Goal: Task Accomplishment & Management: Manage account settings

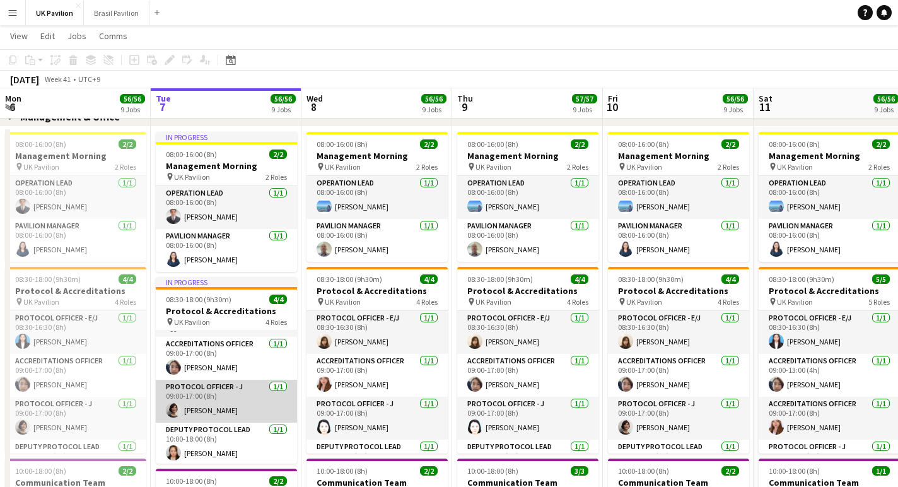
scroll to position [35, 0]
click at [214, 425] on app-card-role "Protocol Officer - J [DATE] 09:00-17:00 (8h) [PERSON_NAME]" at bounding box center [226, 403] width 141 height 43
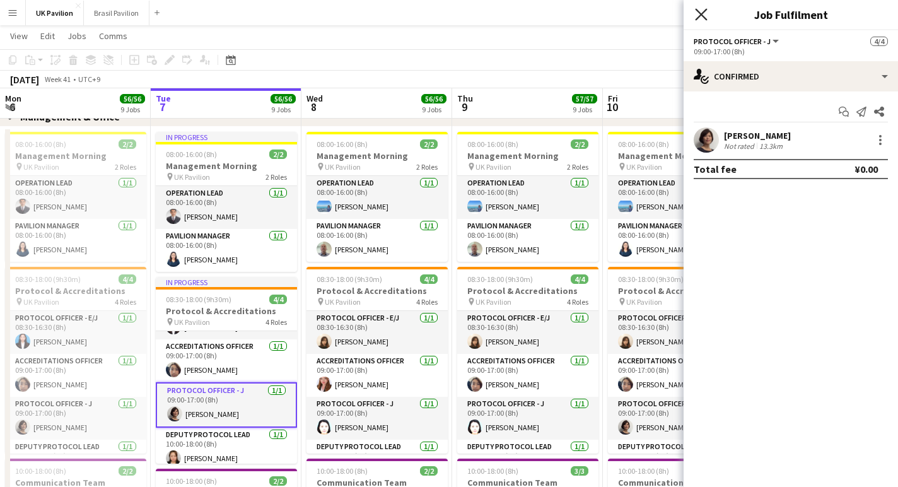
click at [699, 10] on icon "Close pop-in" at bounding box center [701, 14] width 12 height 12
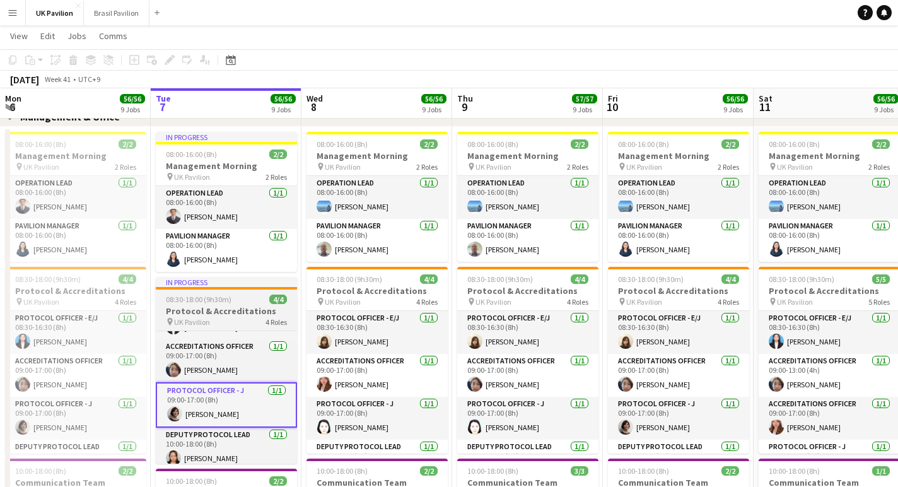
click at [222, 316] on h3 "Protocol & Accreditations" at bounding box center [226, 310] width 141 height 11
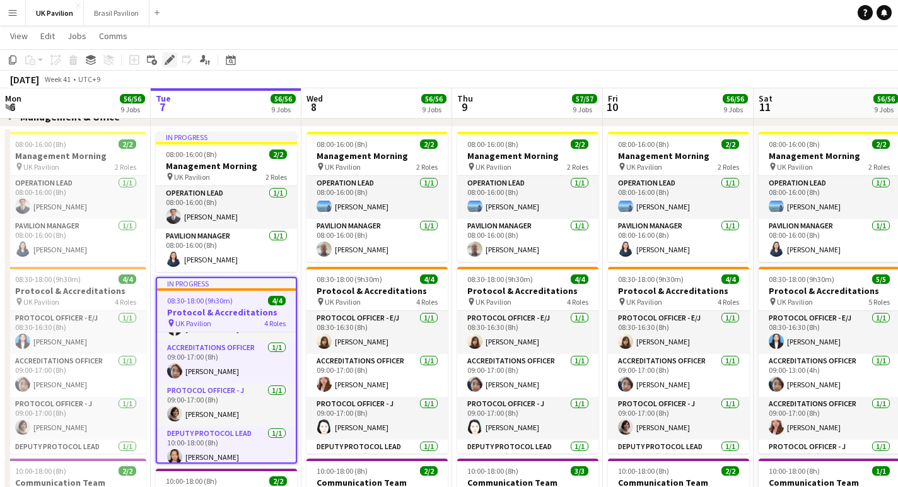
click at [172, 61] on icon "Edit" at bounding box center [170, 60] width 10 height 10
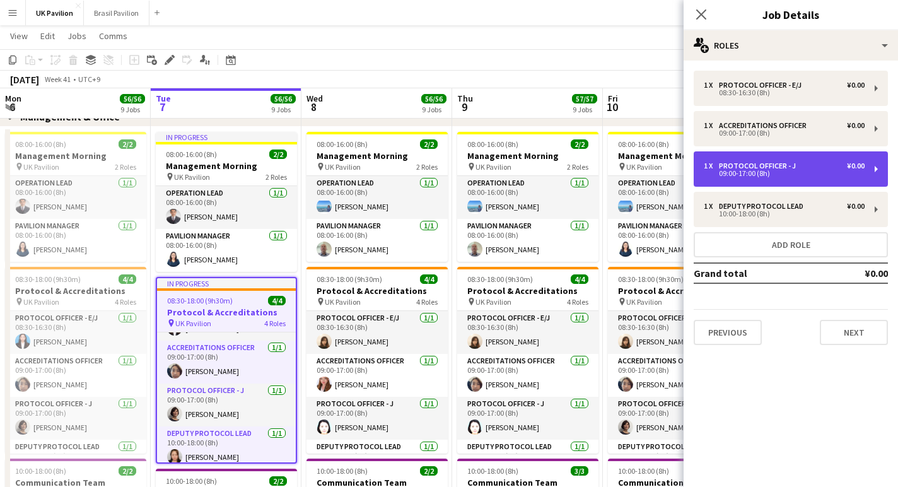
click at [785, 170] on div "Protocol Officer - J" at bounding box center [760, 165] width 82 height 9
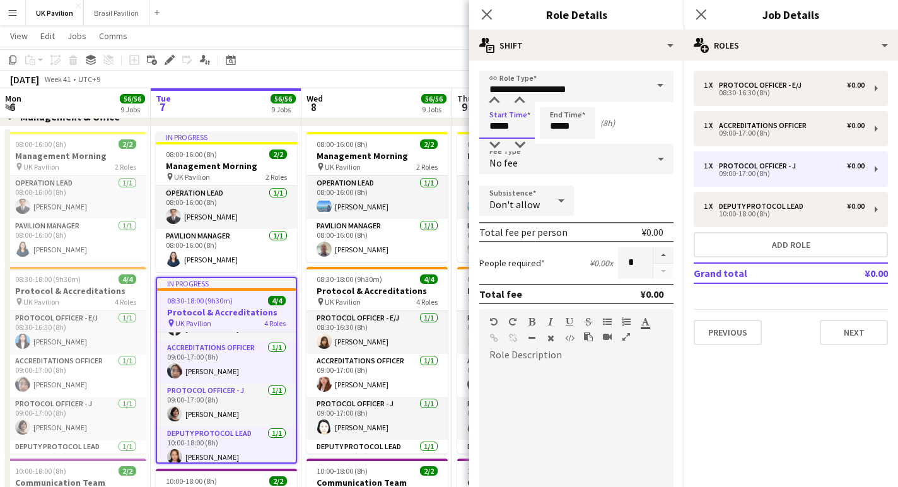
click at [500, 133] on input "*****" at bounding box center [506, 123] width 55 height 32
type input "*****"
click at [497, 103] on div at bounding box center [494, 101] width 25 height 13
click at [570, 134] on input "*****" at bounding box center [567, 123] width 55 height 32
click at [553, 145] on div at bounding box center [554, 145] width 25 height 13
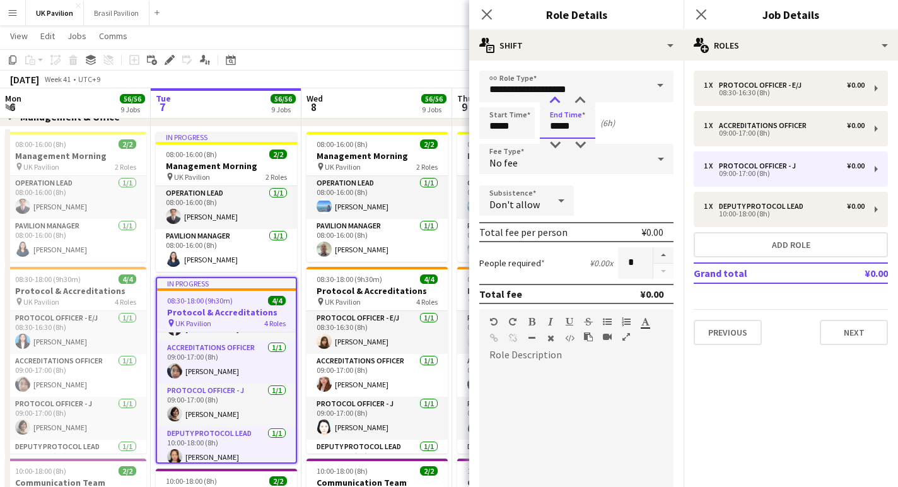
type input "*****"
click at [555, 103] on div at bounding box center [554, 101] width 25 height 13
click at [487, 13] on icon "Close pop-in" at bounding box center [486, 14] width 12 height 12
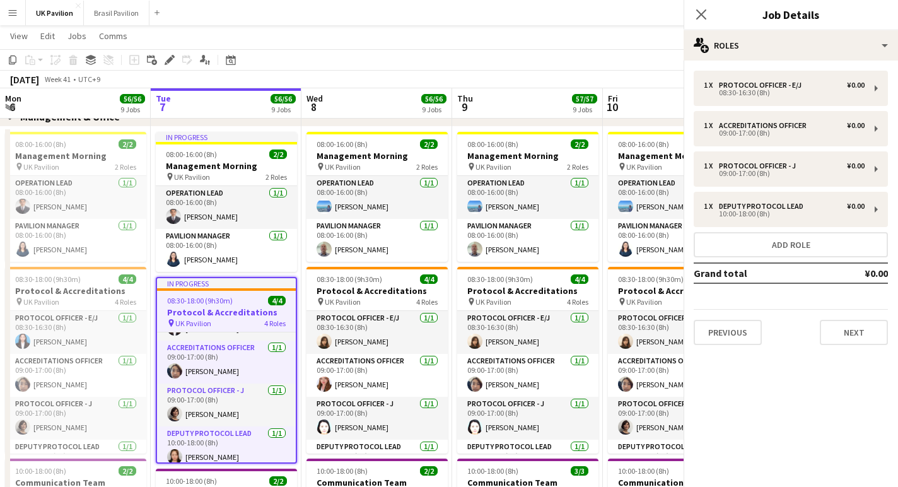
scroll to position [0, 0]
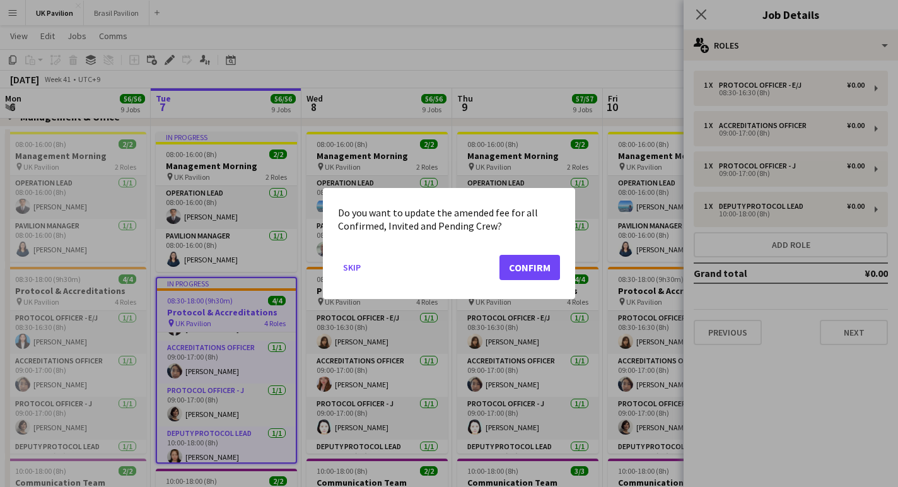
click at [515, 270] on button "Confirm" at bounding box center [529, 267] width 61 height 25
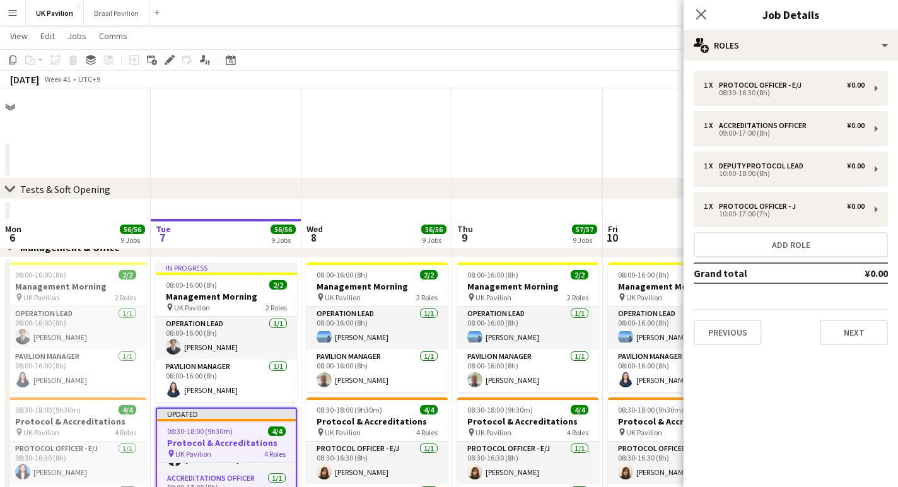
scroll to position [130, 0]
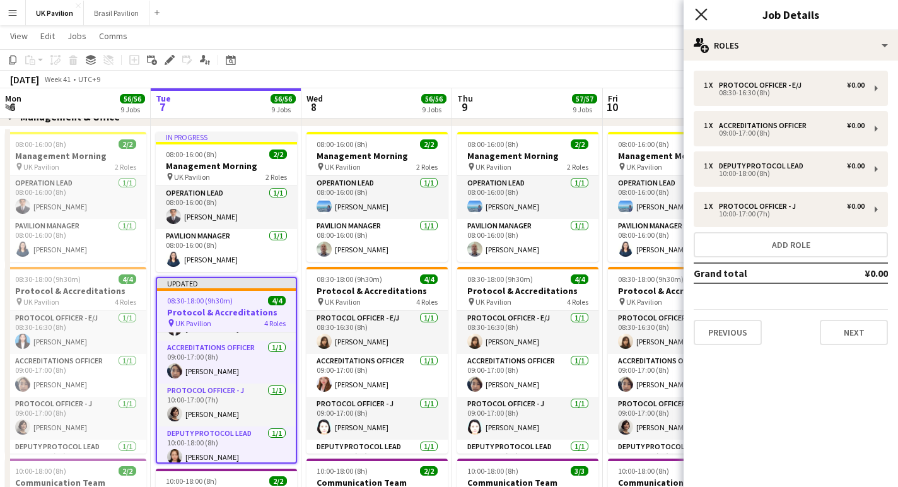
click at [700, 14] on icon at bounding box center [701, 14] width 12 height 12
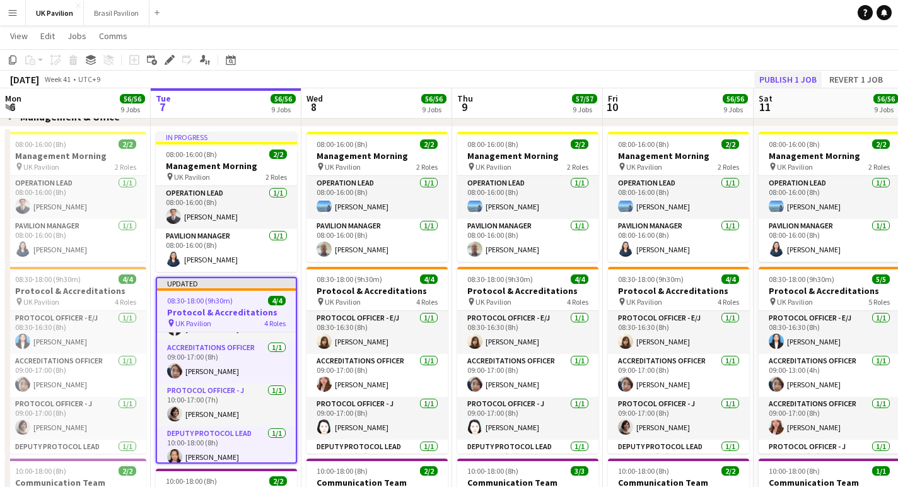
click at [754, 78] on button "Publish 1 job" at bounding box center [787, 79] width 67 height 16
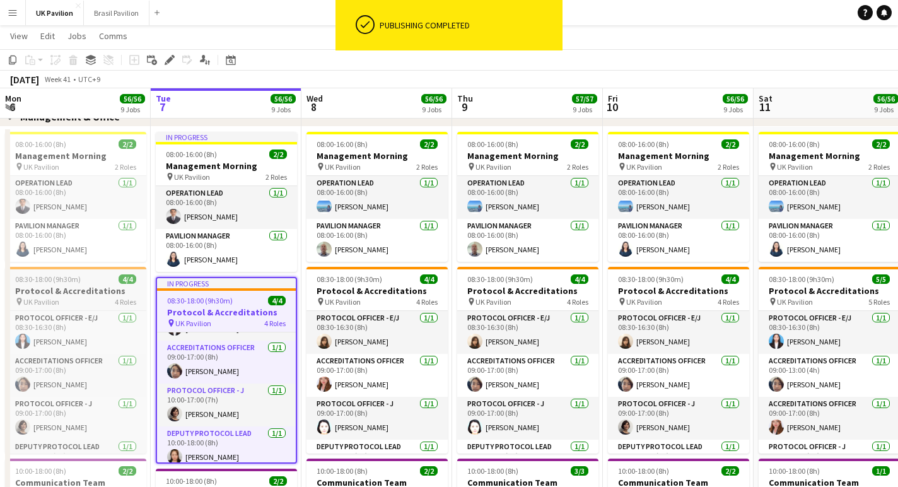
click at [79, 296] on h3 "Protocol & Accreditations" at bounding box center [75, 290] width 141 height 11
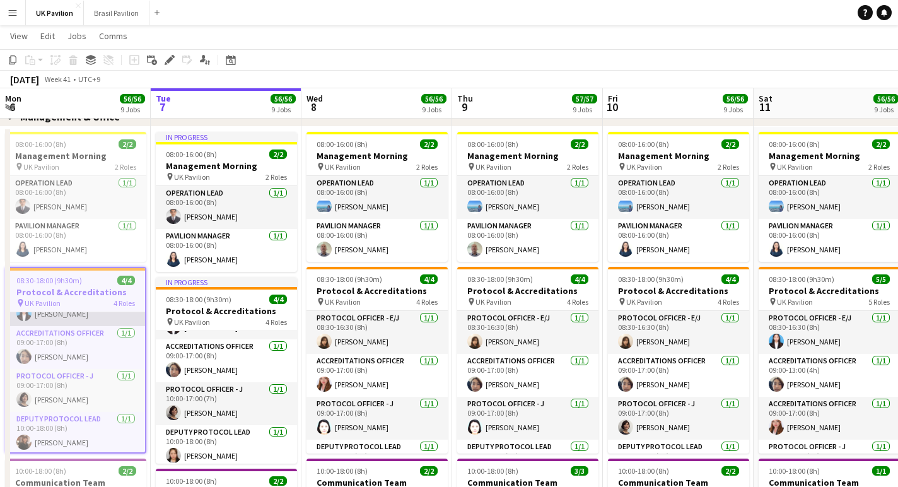
scroll to position [33, 0]
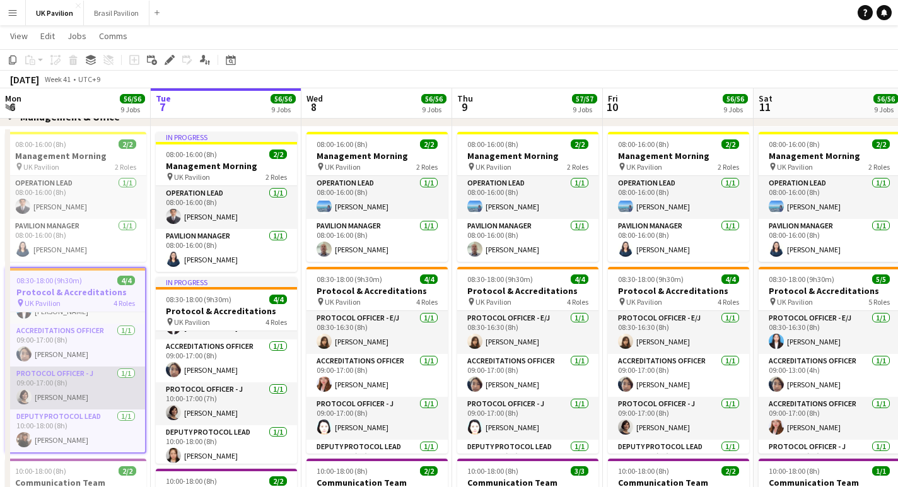
click at [72, 408] on app-card-role "Protocol Officer - J [DATE] 09:00-17:00 (8h) [PERSON_NAME]" at bounding box center [75, 387] width 139 height 43
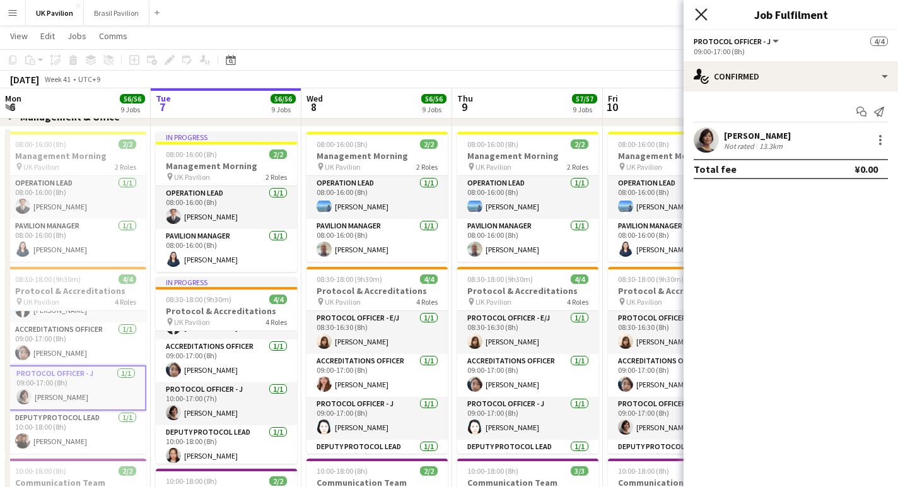
click at [699, 10] on icon "Close pop-in" at bounding box center [701, 14] width 12 height 12
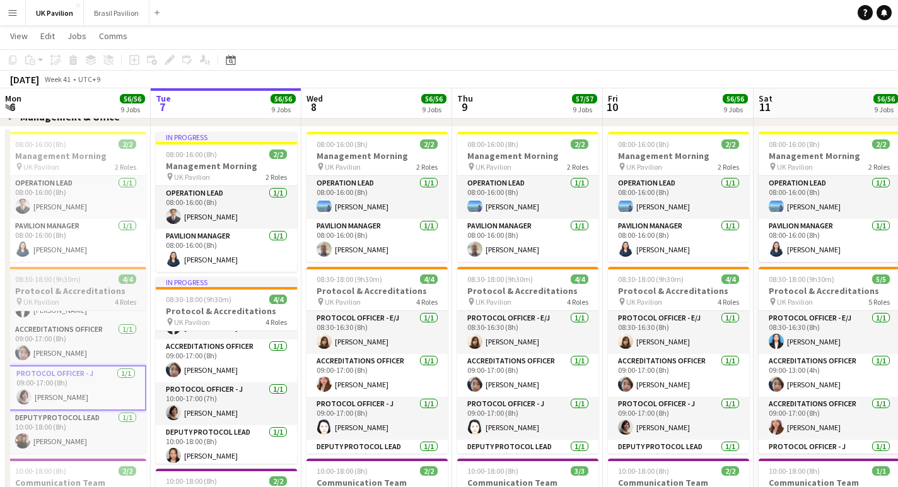
click at [74, 296] on h3 "Protocol & Accreditations" at bounding box center [75, 290] width 141 height 11
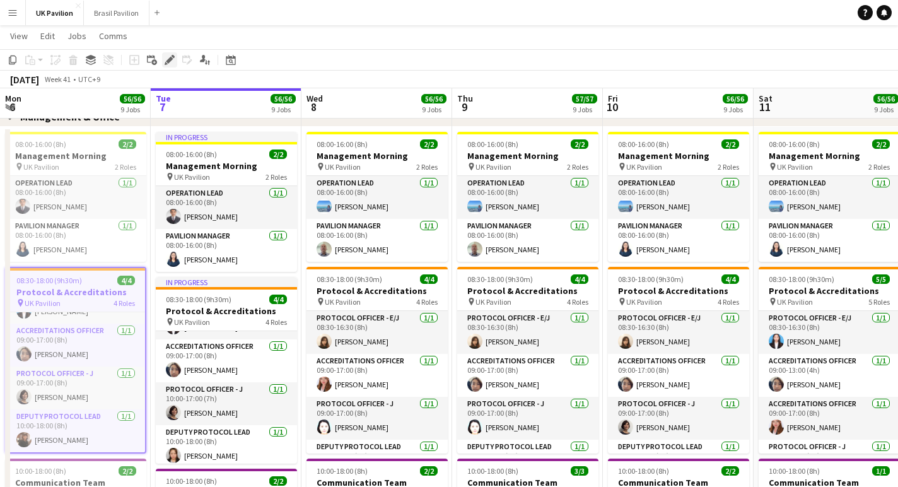
click at [166, 56] on icon "Edit" at bounding box center [170, 60] width 10 height 10
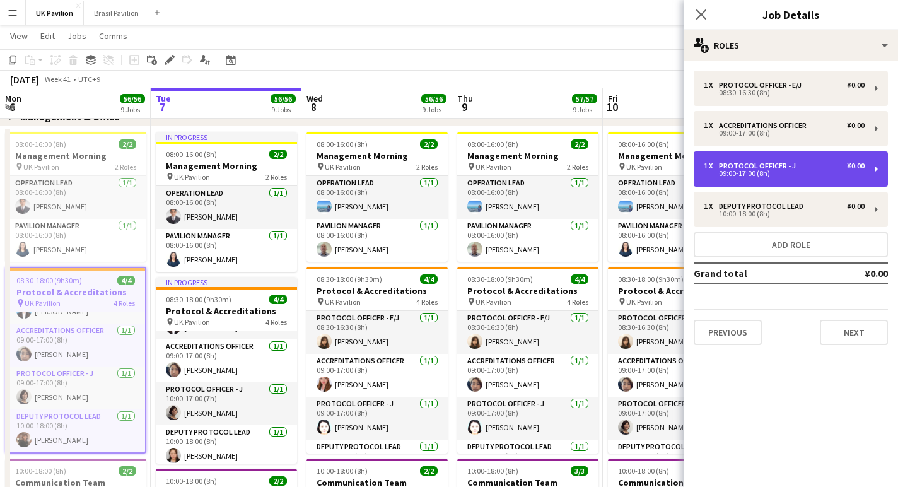
click at [758, 177] on div "09:00-17:00 (8h)" at bounding box center [783, 173] width 161 height 6
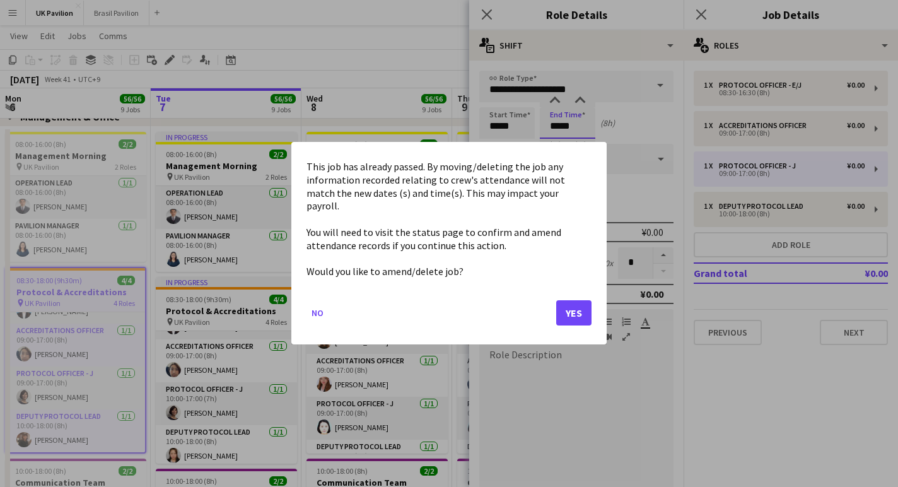
scroll to position [0, 0]
click at [568, 320] on button "Yes" at bounding box center [573, 313] width 35 height 25
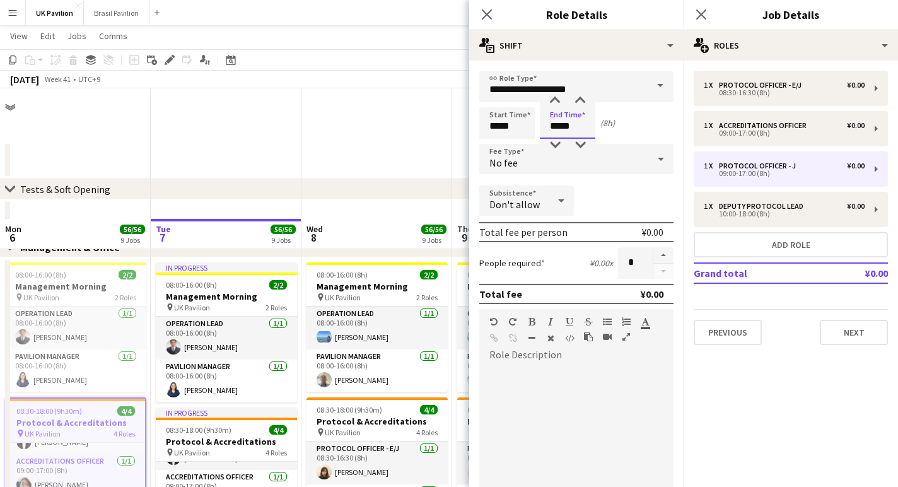
scroll to position [130, 0]
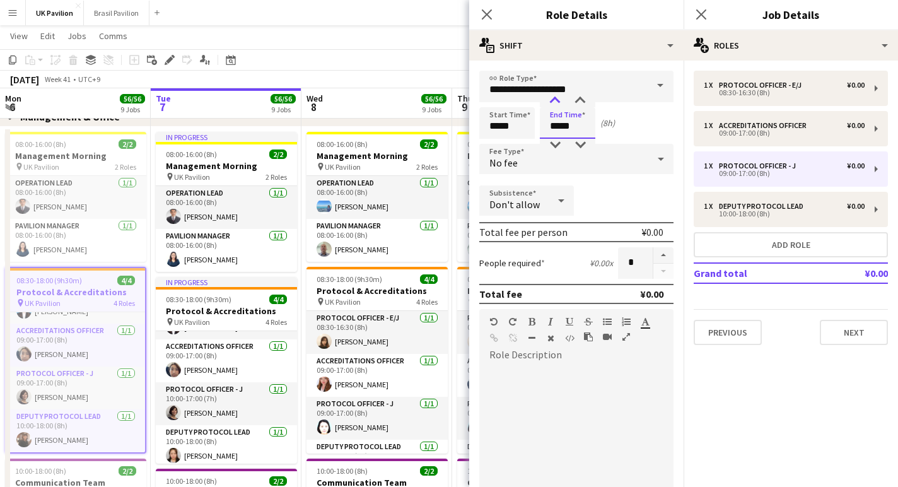
type input "*****"
click at [557, 98] on div at bounding box center [554, 101] width 25 height 13
click at [487, 13] on icon "Close pop-in" at bounding box center [486, 14] width 12 height 12
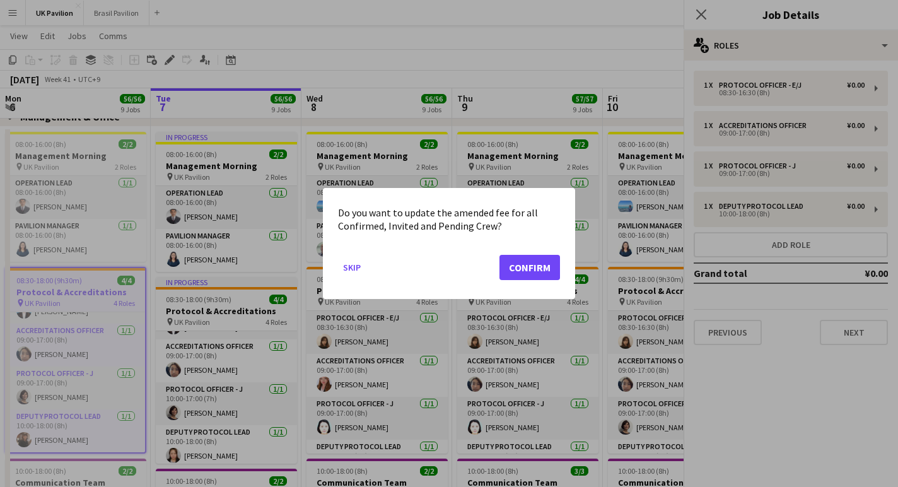
scroll to position [0, 0]
click at [525, 274] on button "Confirm" at bounding box center [529, 267] width 61 height 25
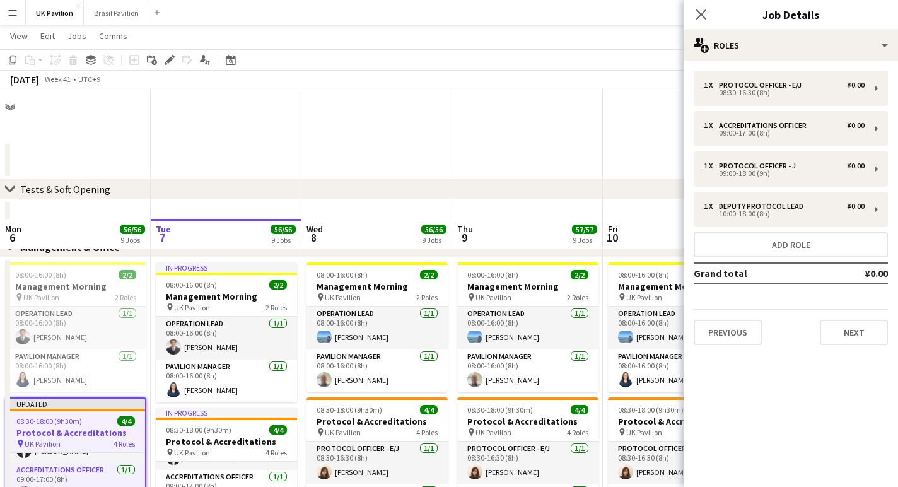
scroll to position [130, 0]
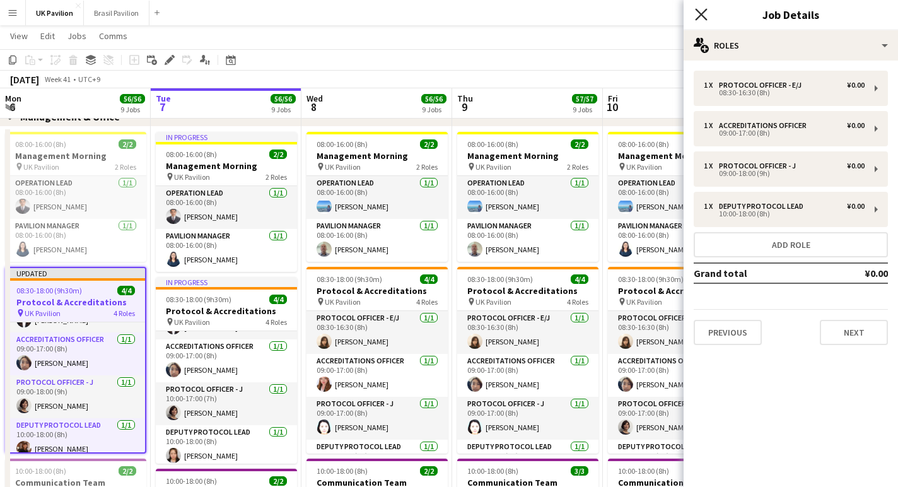
click at [700, 16] on icon at bounding box center [701, 14] width 12 height 12
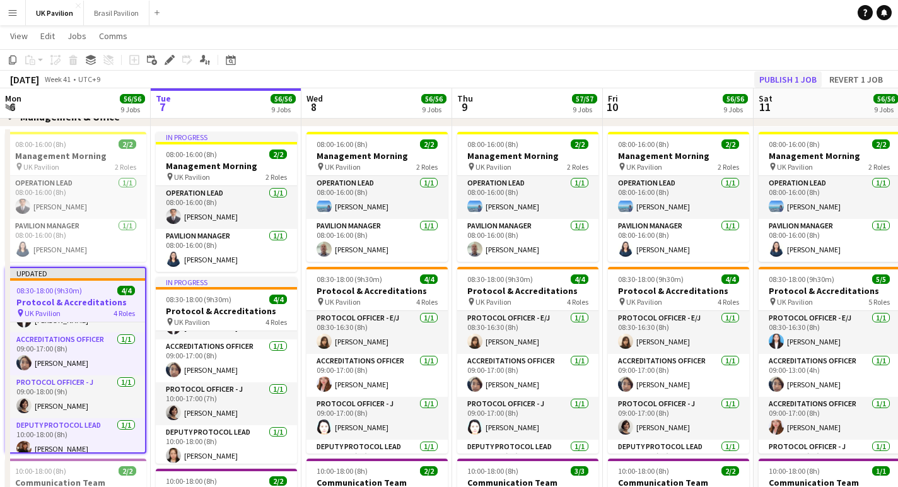
click at [767, 80] on button "Publish 1 job" at bounding box center [787, 79] width 67 height 16
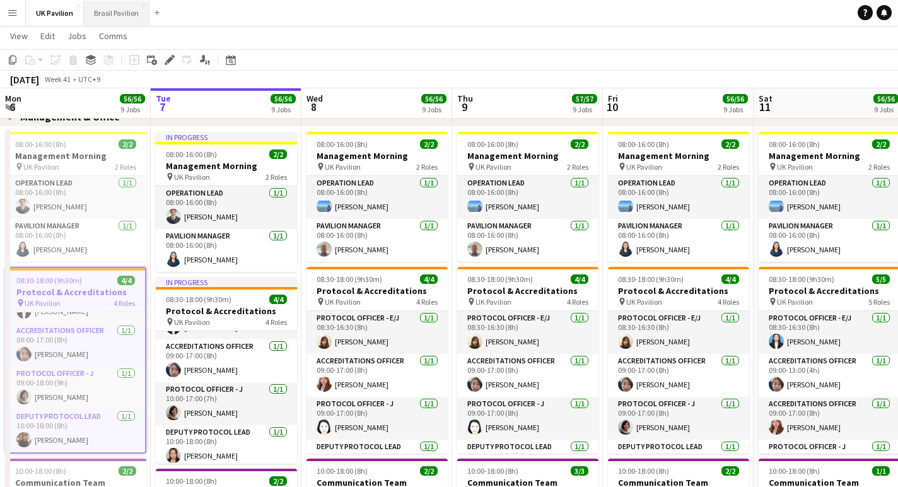
click at [130, 14] on button "Brasil Pavilion Close" at bounding box center [117, 13] width 66 height 25
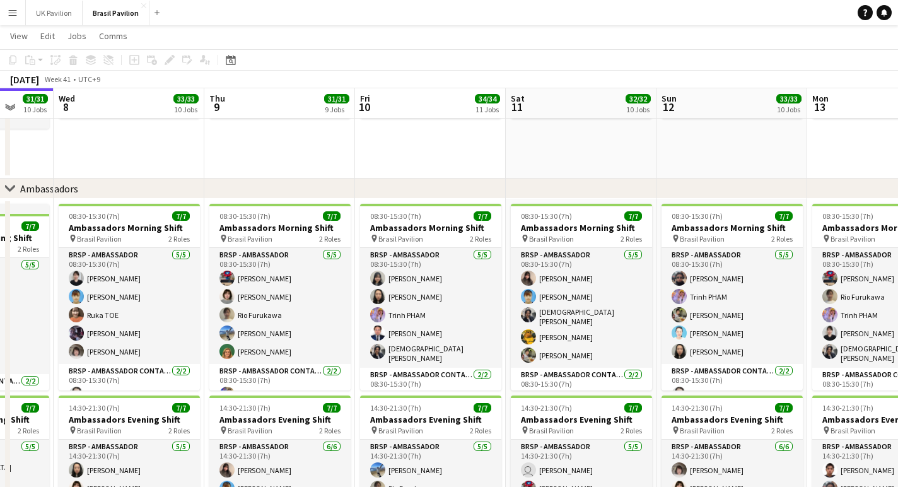
scroll to position [1299, 0]
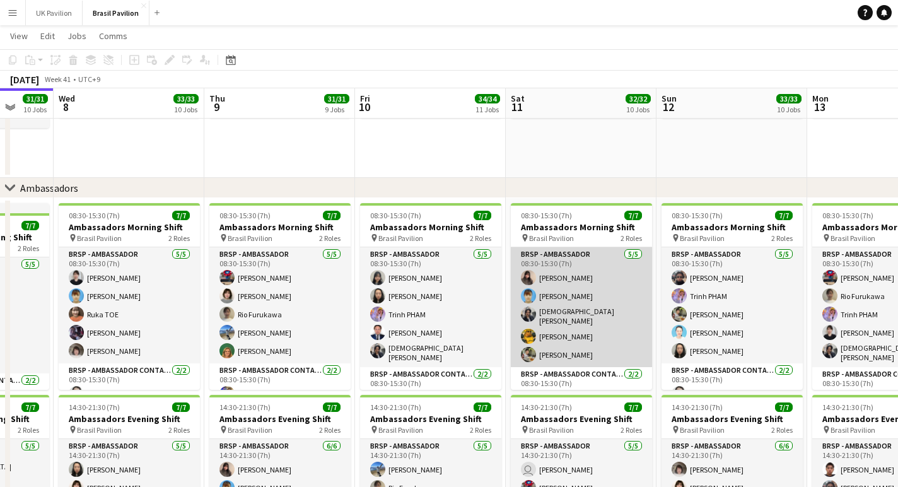
click at [571, 326] on app-card-role "BRSP - Ambassador [DATE] 08:30-15:30 (7h) [PERSON_NAME] [PERSON_NAME] [PERSON_N…" at bounding box center [581, 307] width 141 height 120
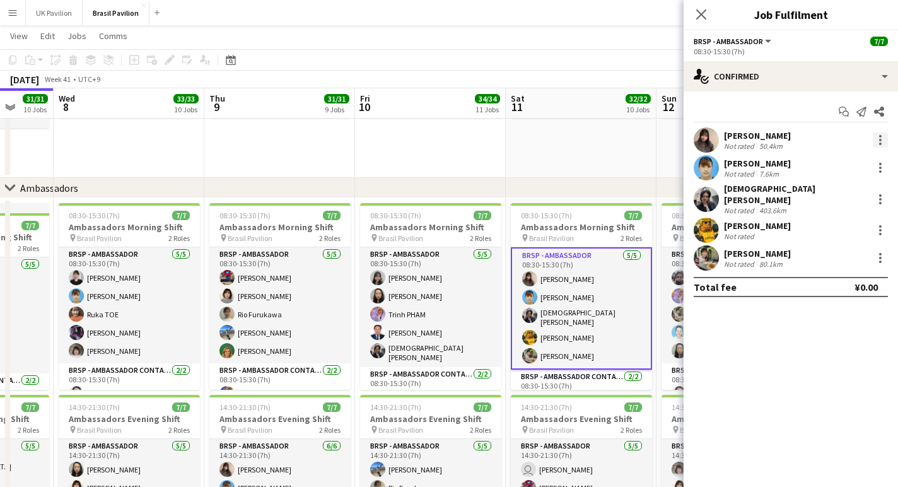
click at [877, 139] on div at bounding box center [879, 139] width 15 height 15
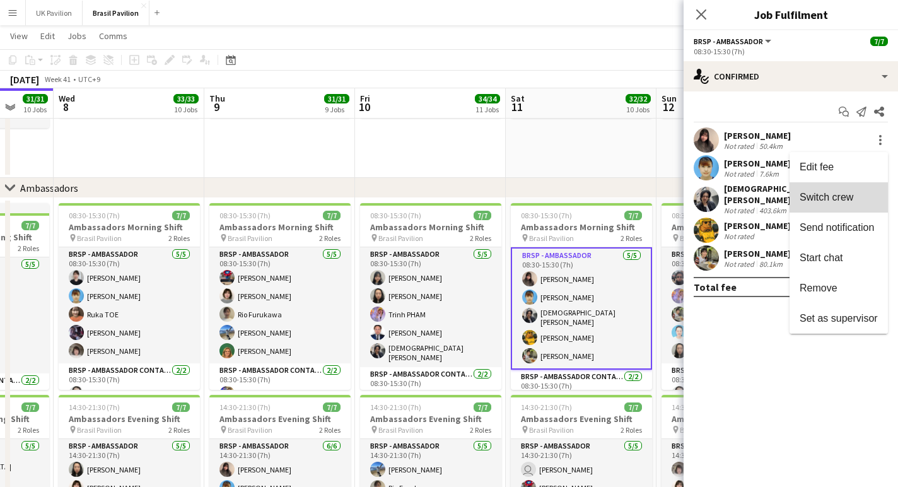
click at [805, 202] on span "Switch crew" at bounding box center [826, 197] width 54 height 11
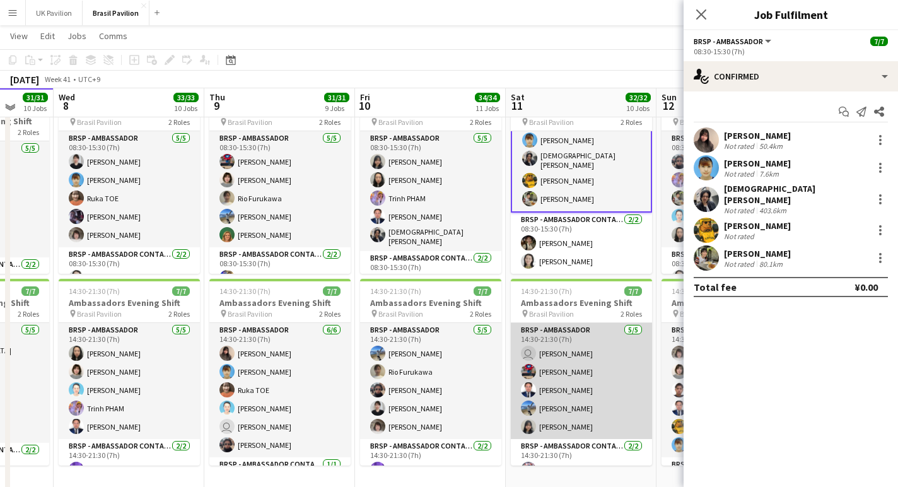
scroll to position [1440, 1]
click at [560, 440] on app-card-role "BRSP - Ambassador [DATE] 14:30-21:30 (7h) user [PERSON_NAME] [PERSON_NAME] [PER…" at bounding box center [581, 382] width 141 height 116
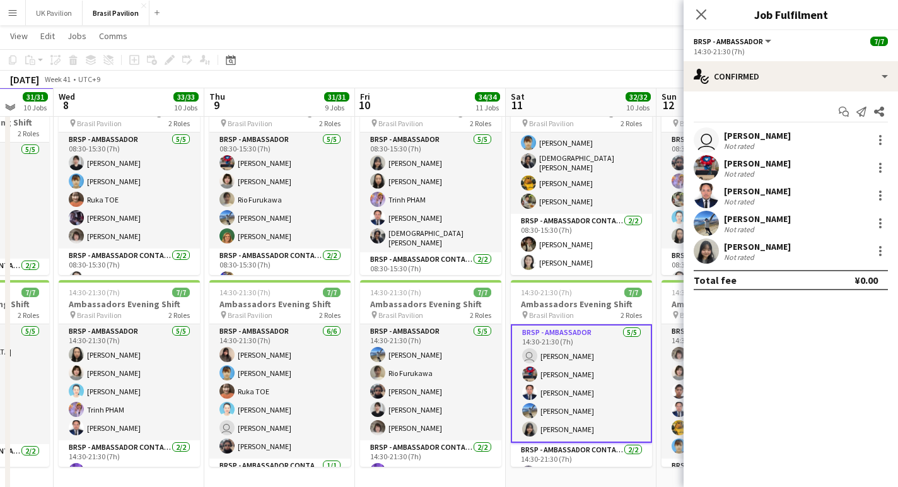
scroll to position [54, 0]
click at [884, 252] on div at bounding box center [879, 250] width 15 height 15
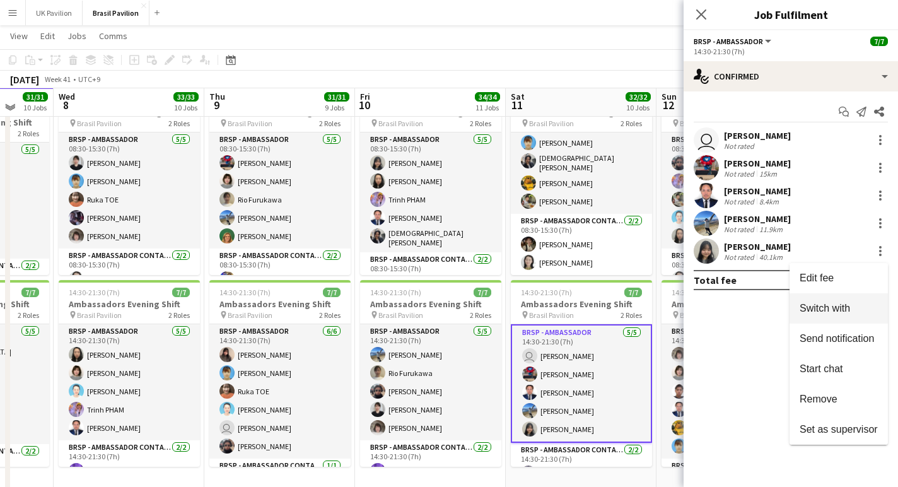
click at [799, 313] on span "Switch with" at bounding box center [824, 308] width 50 height 11
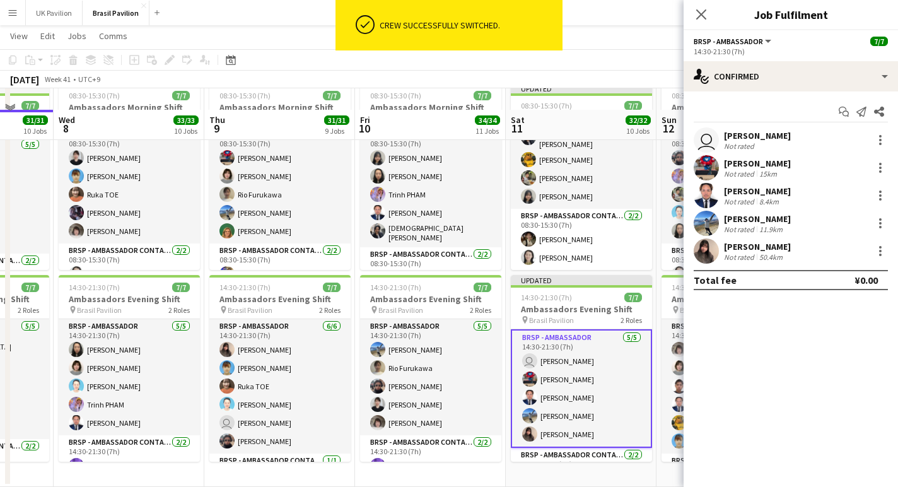
scroll to position [1422, 0]
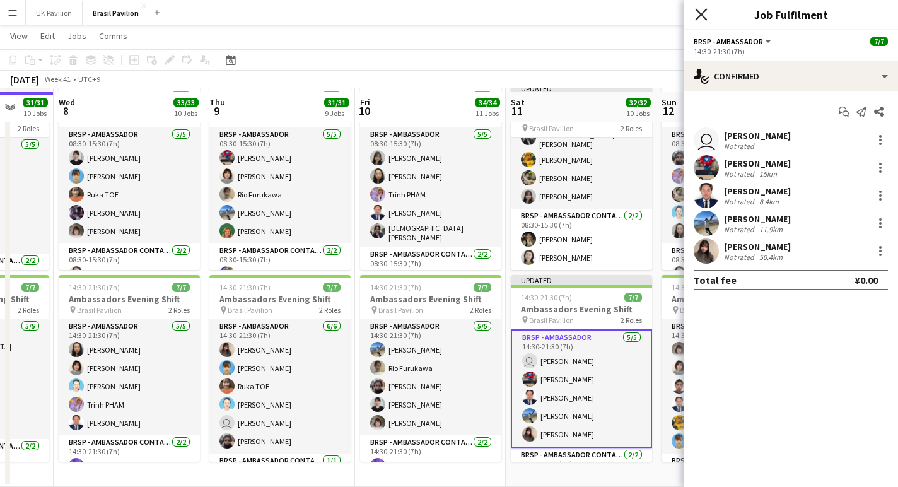
click at [700, 16] on icon at bounding box center [701, 14] width 12 height 12
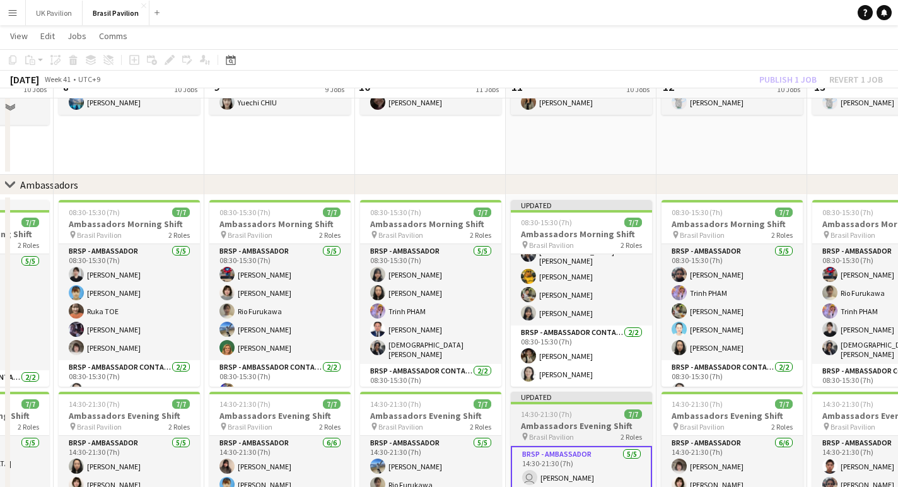
scroll to position [1305, 0]
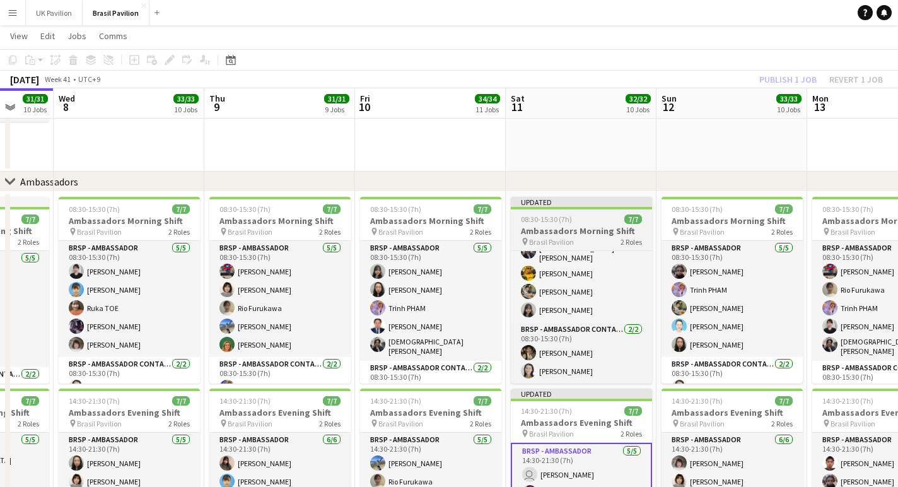
click at [579, 231] on h3 "Ambassadors Morning Shift" at bounding box center [581, 230] width 141 height 11
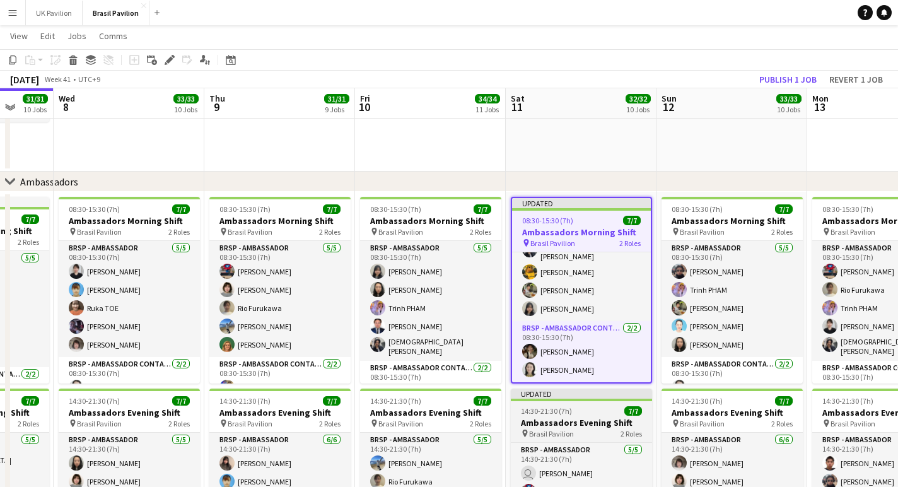
click at [555, 428] on h3 "Ambassadors Evening Shift" at bounding box center [581, 422] width 141 height 11
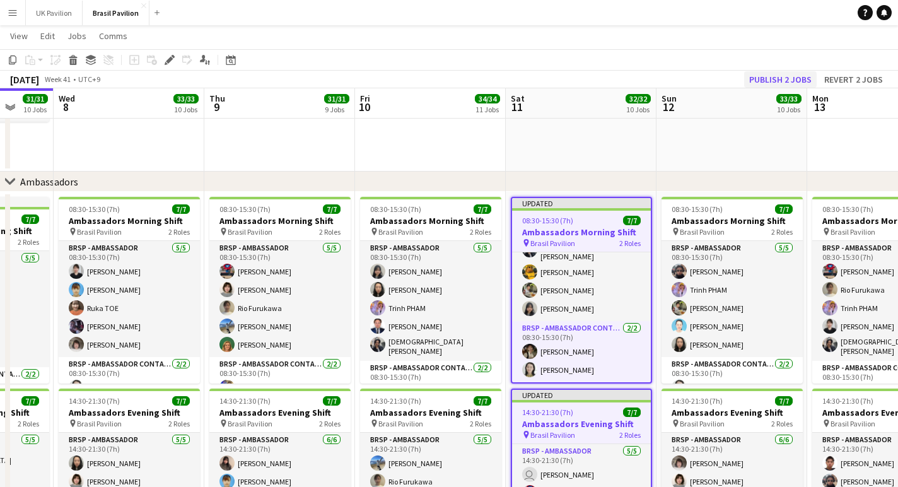
click at [752, 79] on button "Publish 2 jobs" at bounding box center [780, 79] width 72 height 16
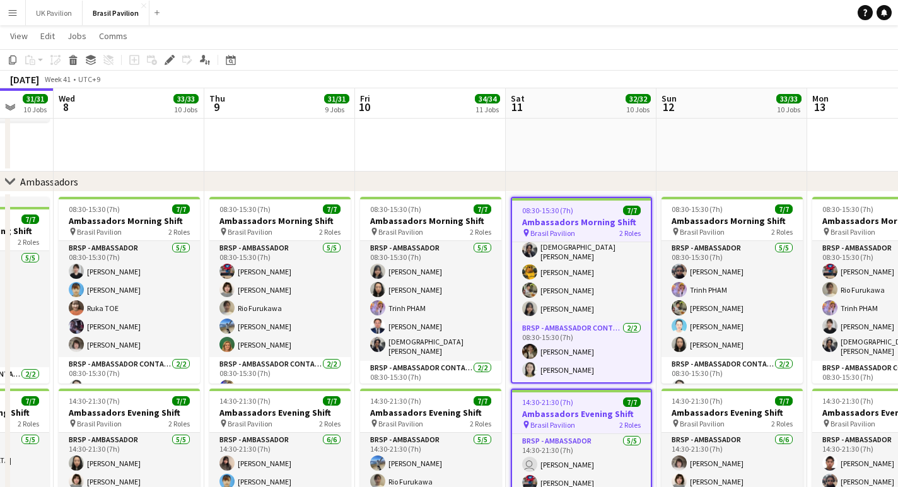
drag, startPoint x: 752, startPoint y: 79, endPoint x: 635, endPoint y: -81, distance: 197.6
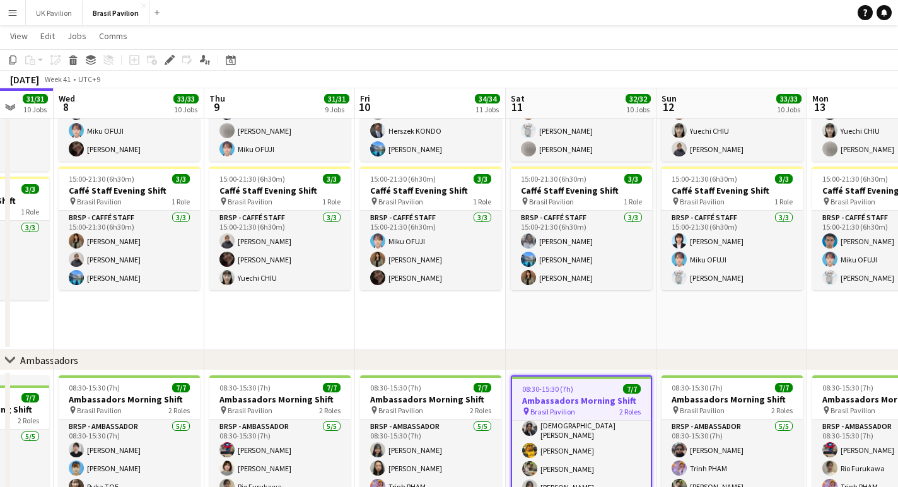
click at [399, 71] on div "[DATE] Week 41 • UTC+9" at bounding box center [449, 80] width 898 height 18
